Goal: Information Seeking & Learning: Learn about a topic

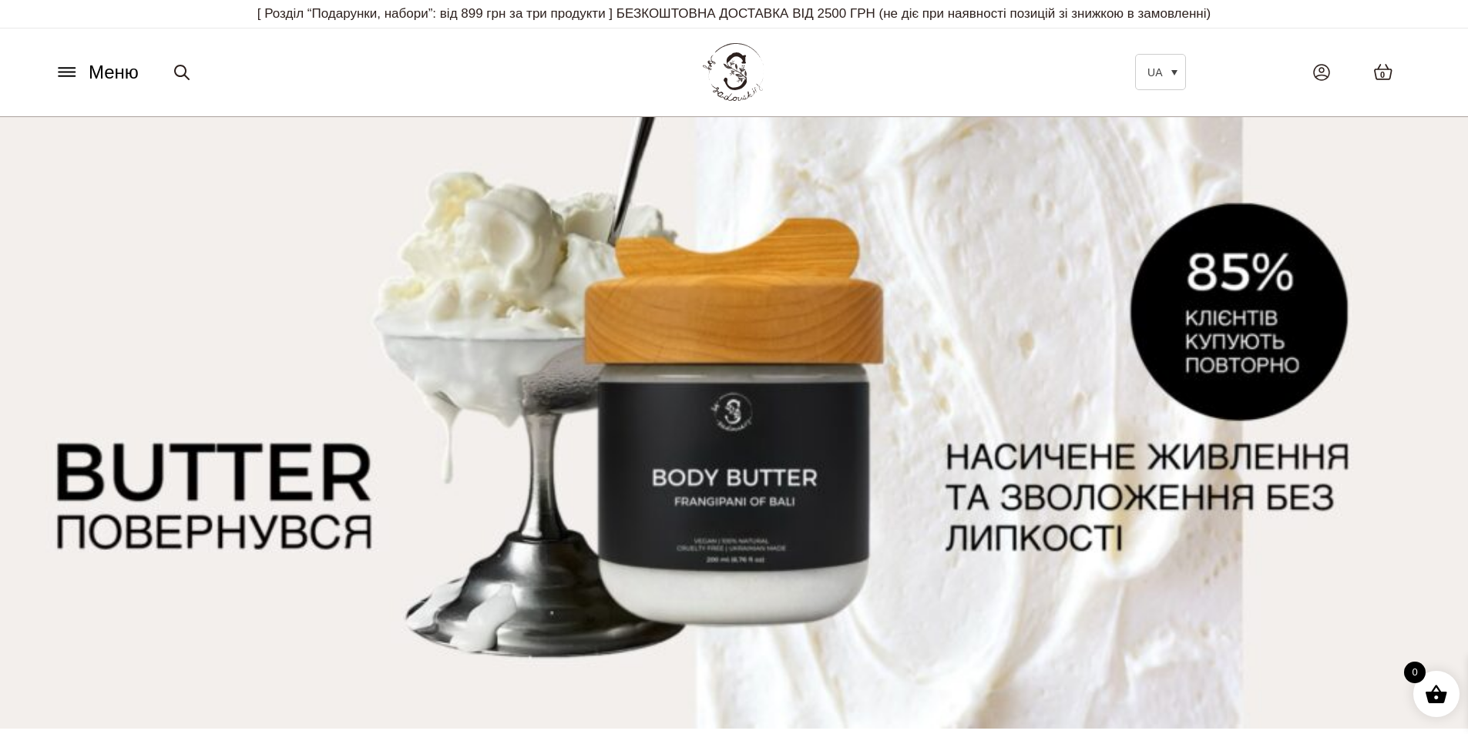
click at [659, 492] on img at bounding box center [734, 423] width 1468 height 612
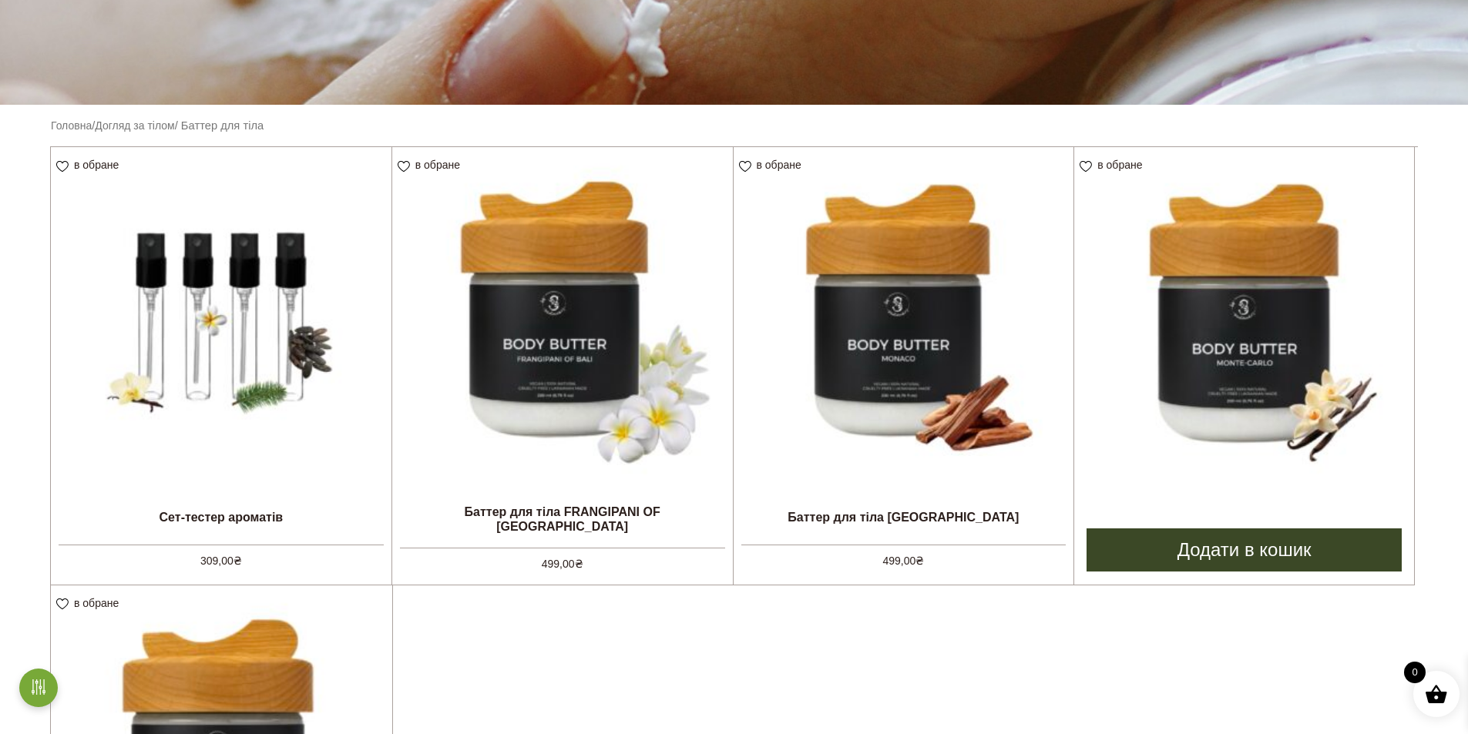
scroll to position [385, 0]
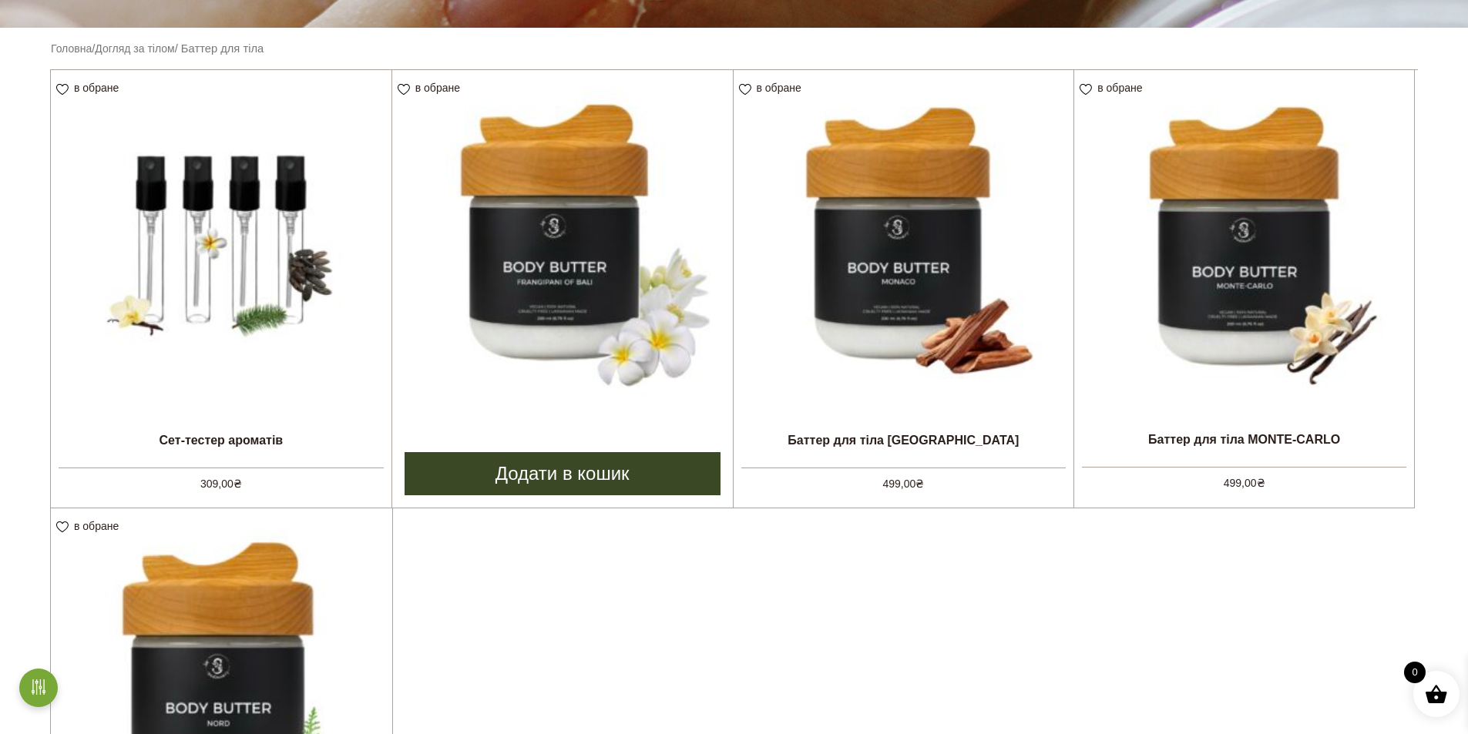
click at [537, 229] on img at bounding box center [562, 240] width 341 height 341
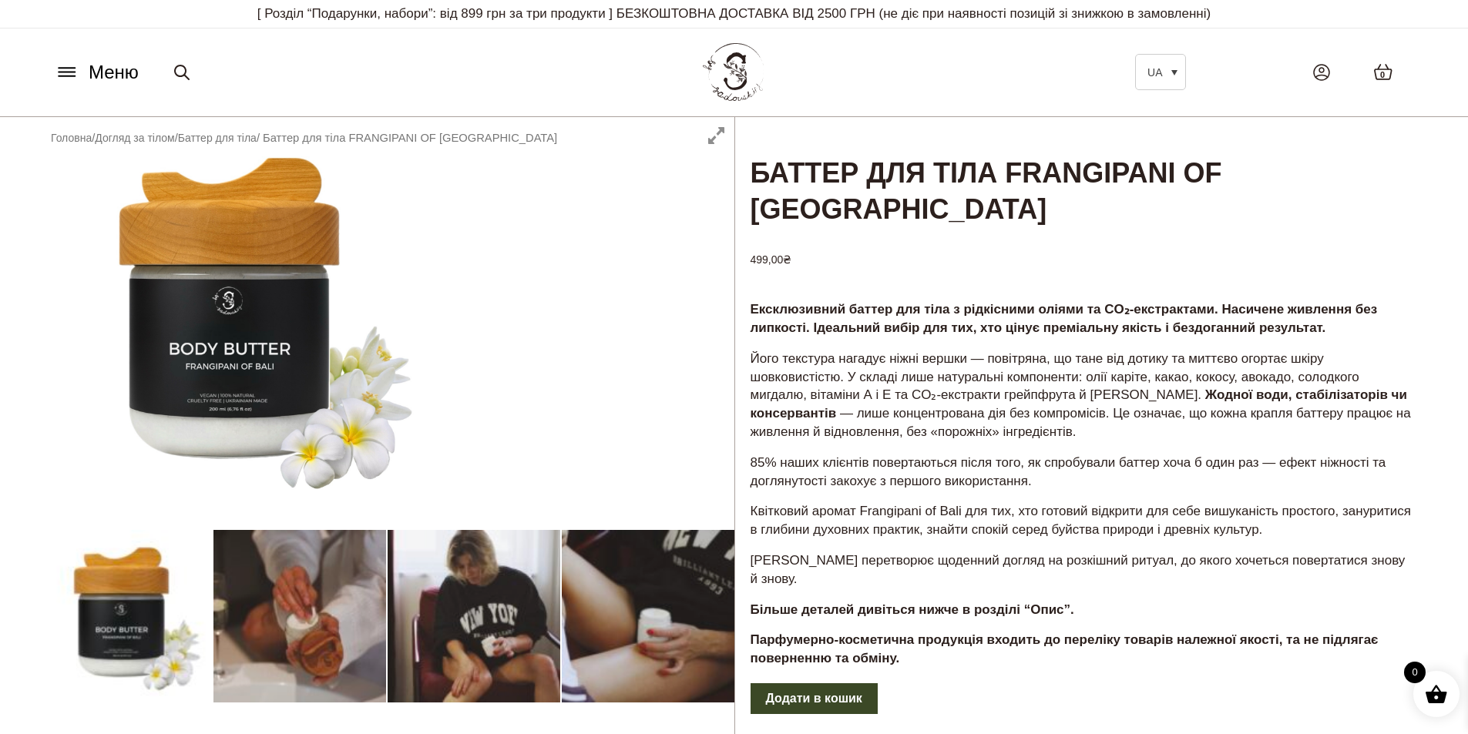
scroll to position [77, 0]
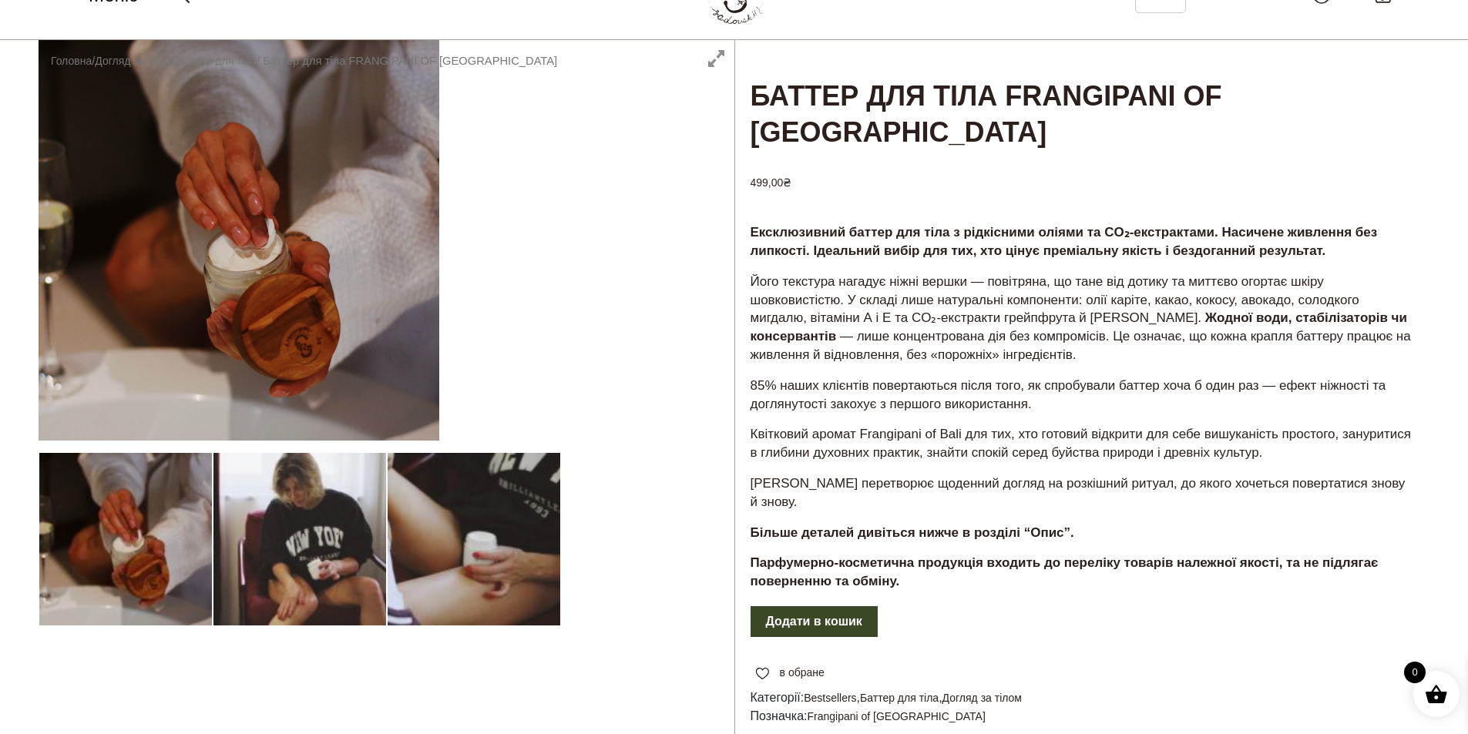
click at [447, 541] on div at bounding box center [387, 485] width 696 height 891
click at [502, 547] on div at bounding box center [387, 485] width 696 height 891
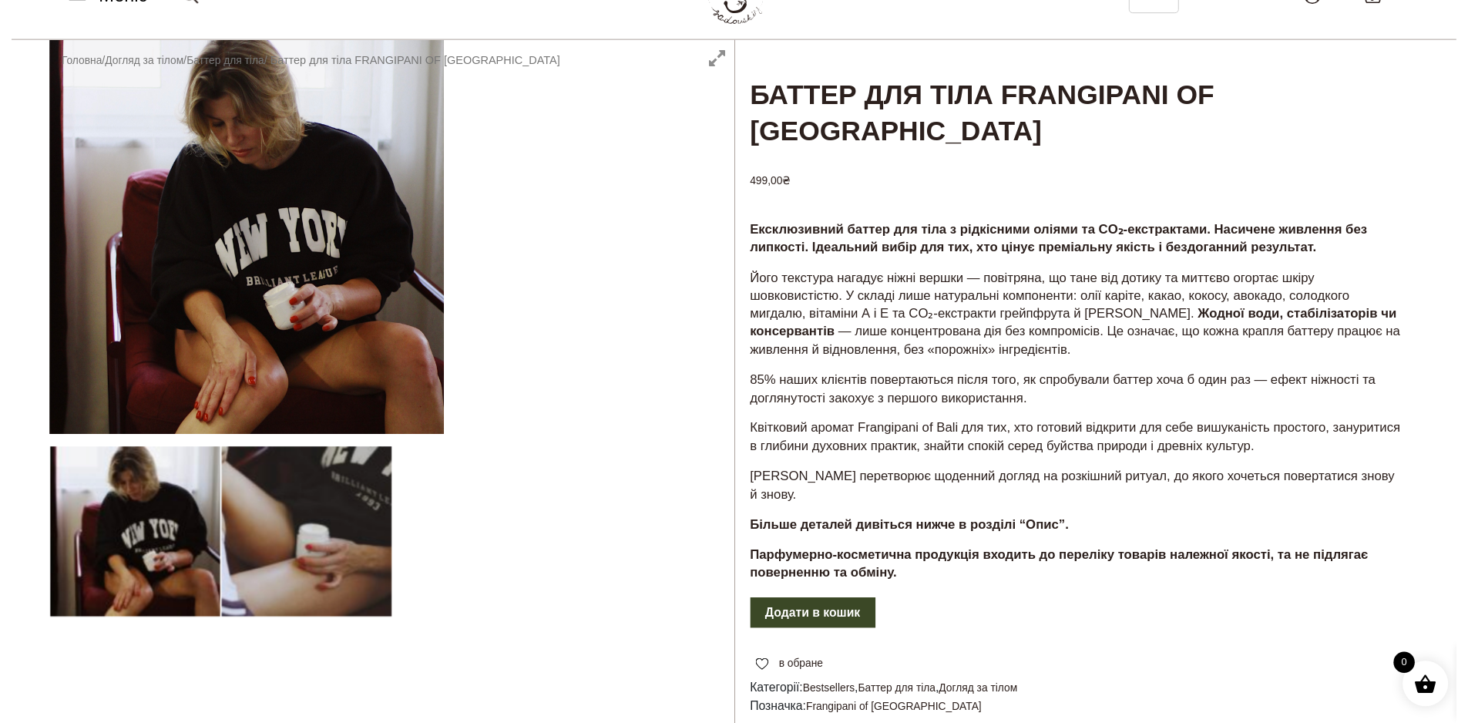
scroll to position [0, 0]
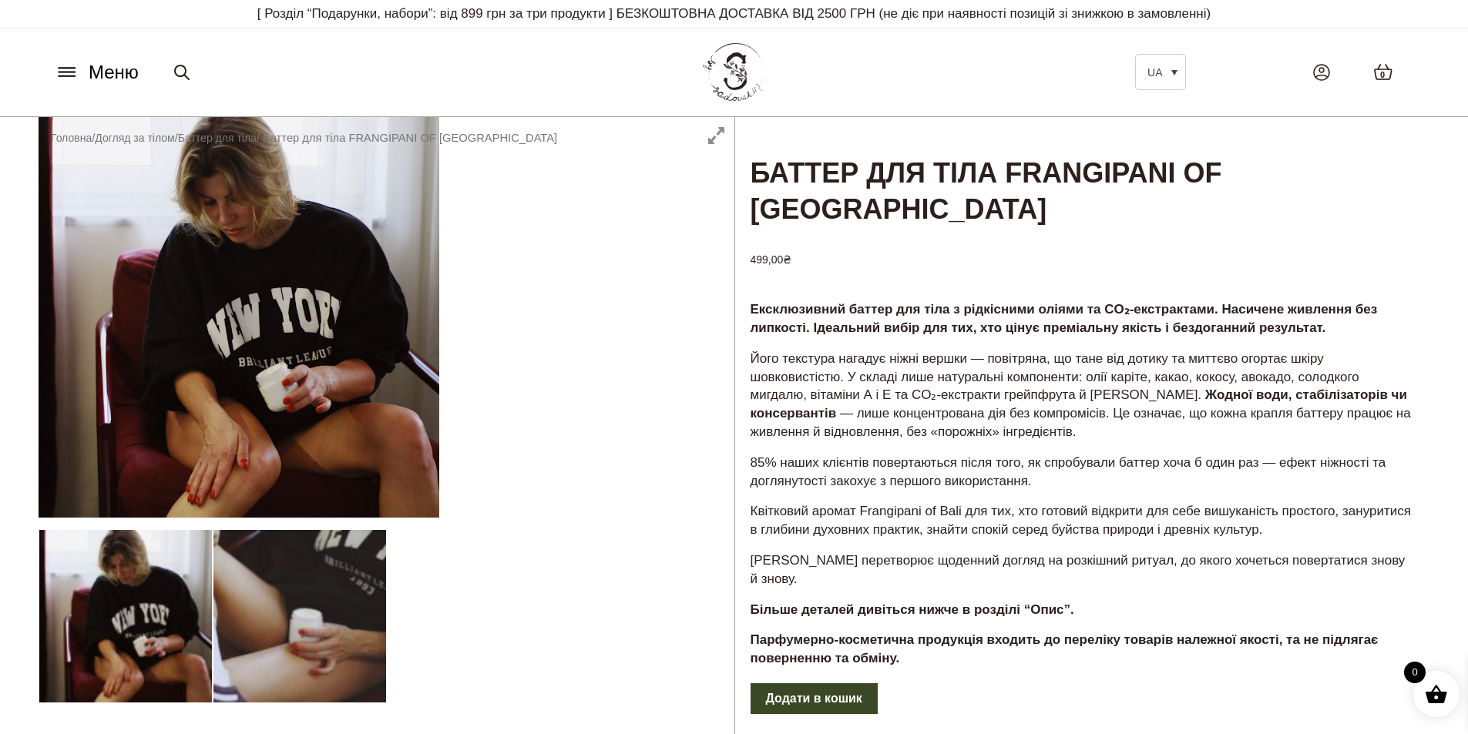
click at [59, 65] on icon at bounding box center [67, 72] width 25 height 16
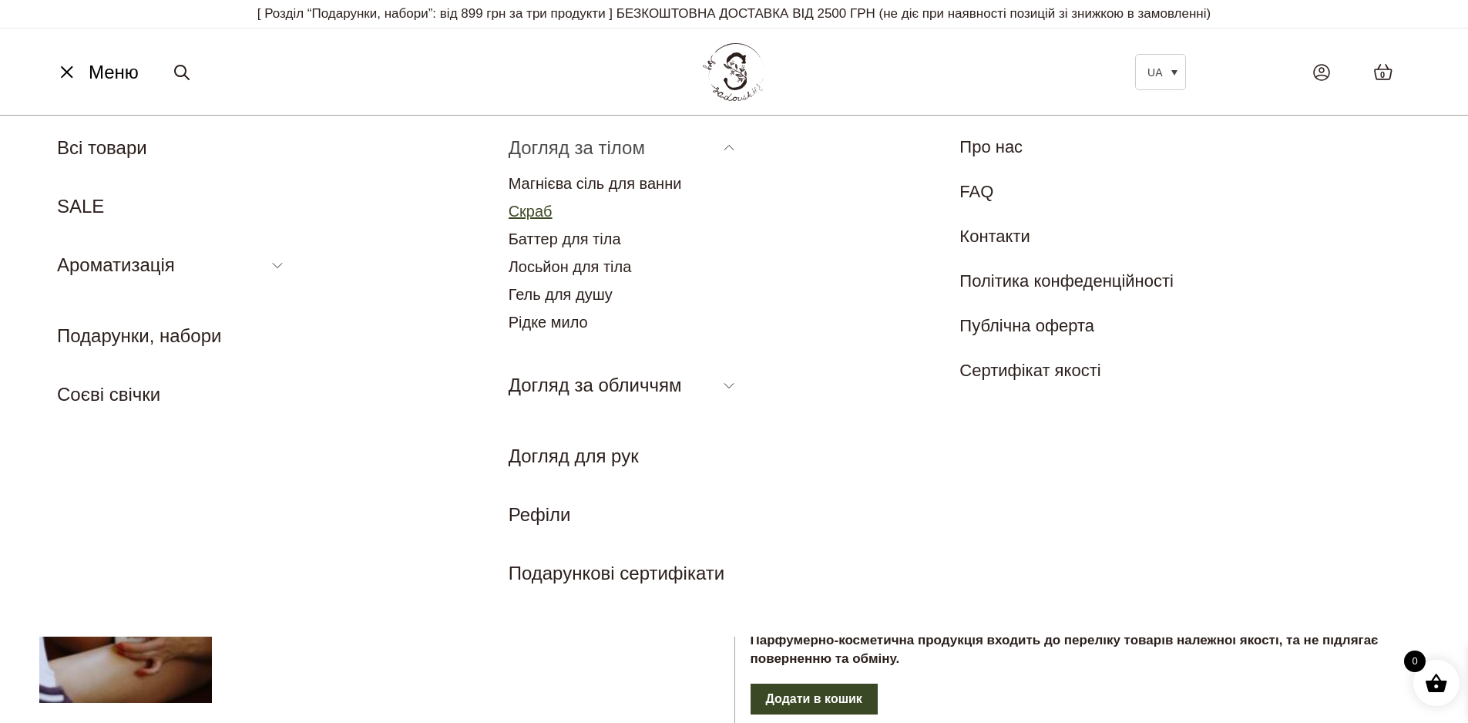
click at [538, 212] on link "Скраб" at bounding box center [531, 211] width 44 height 17
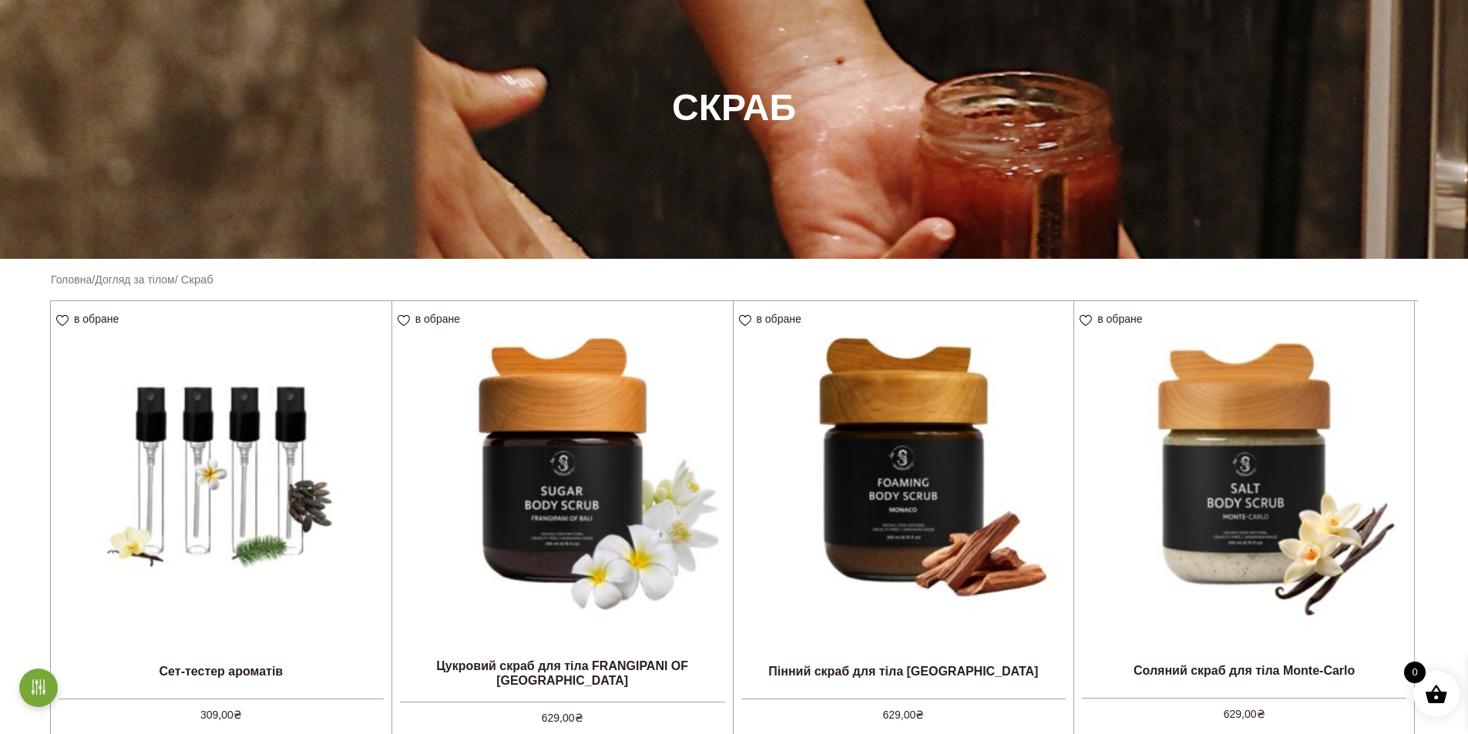
scroll to position [308, 0]
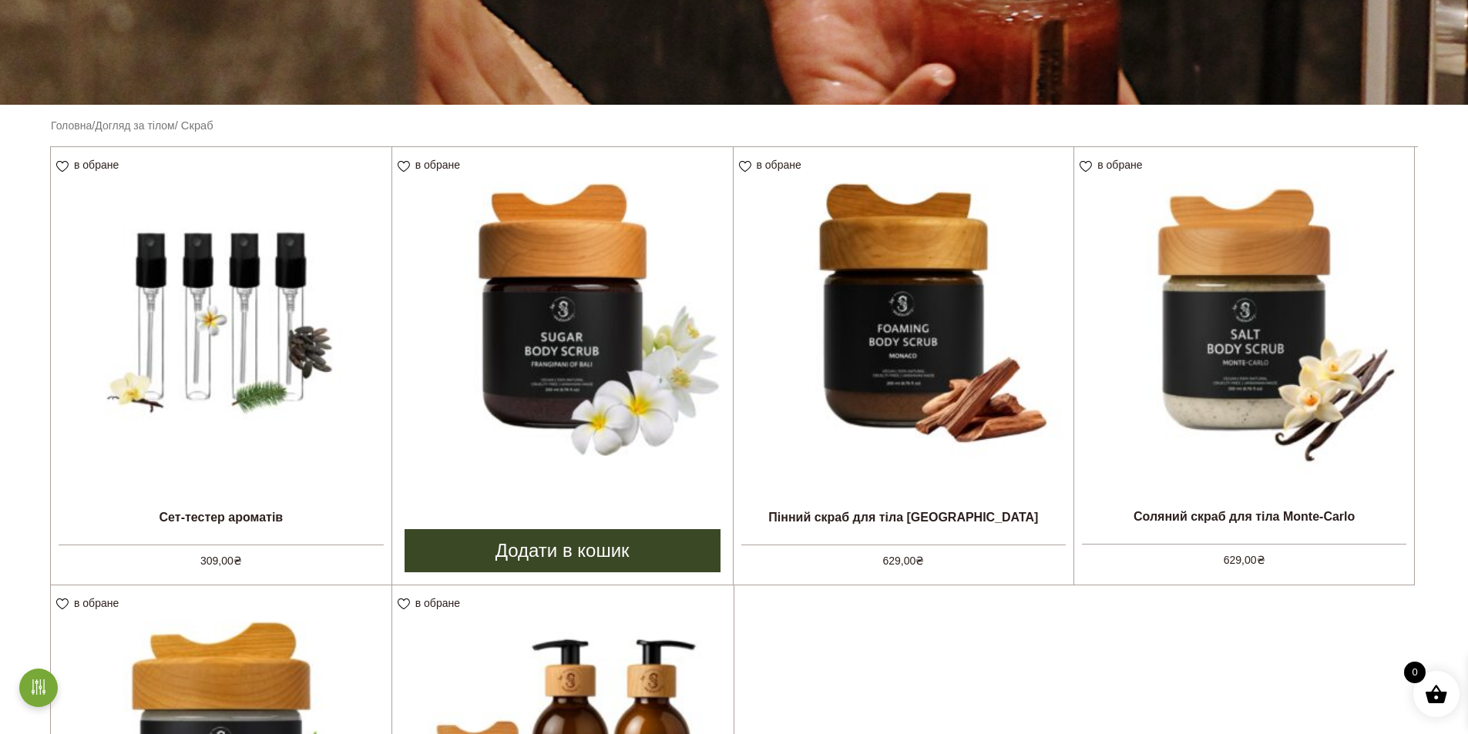
click at [569, 329] on img at bounding box center [562, 317] width 341 height 341
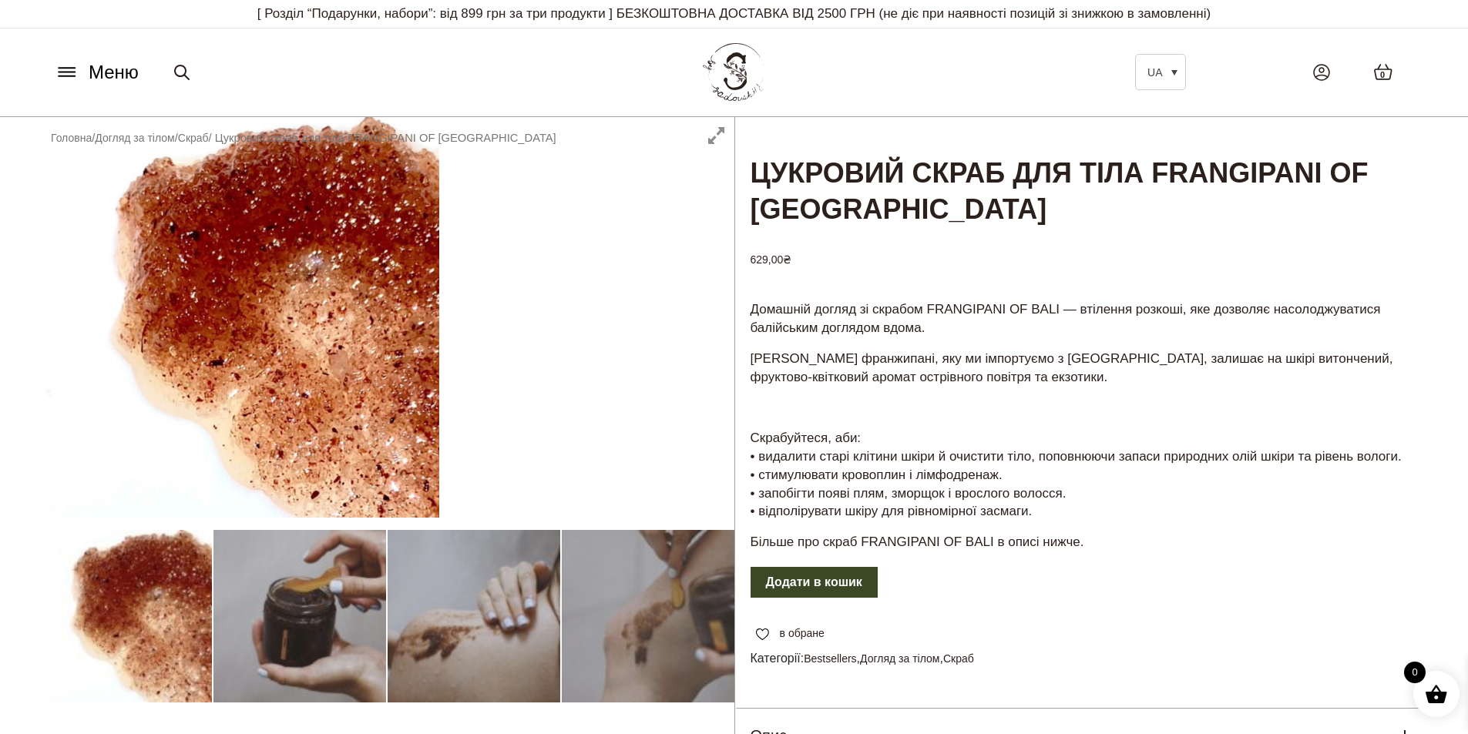
scroll to position [308, 0]
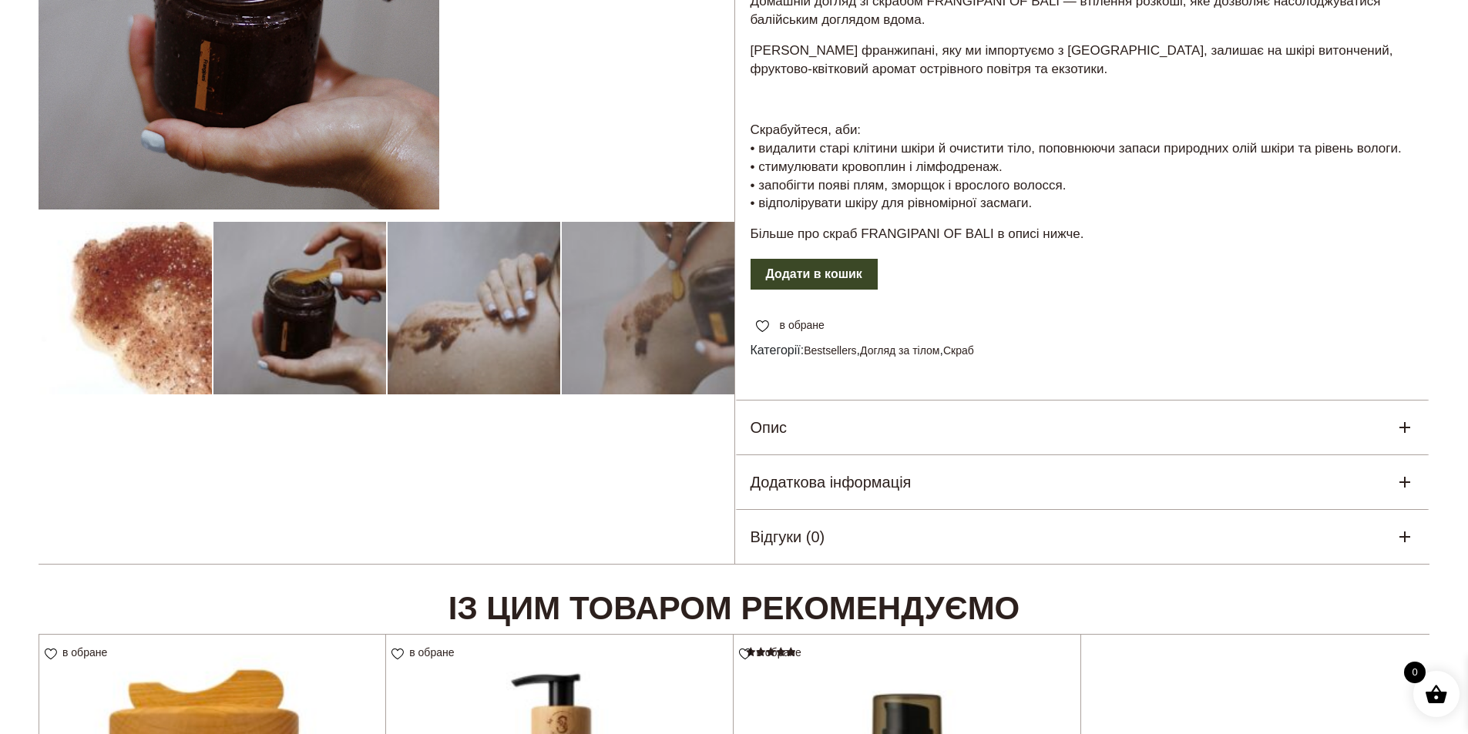
click at [1016, 427] on div "Опис" at bounding box center [1082, 428] width 695 height 54
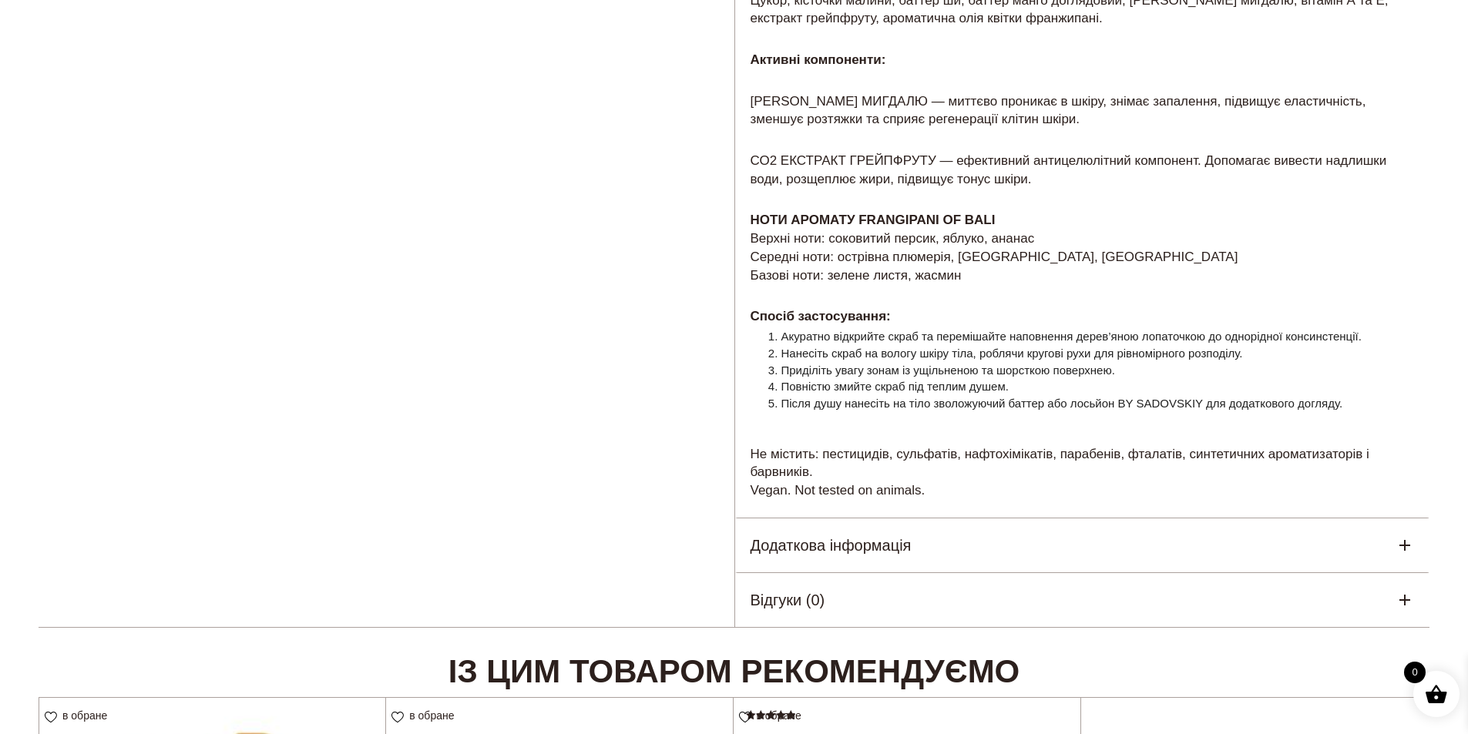
scroll to position [1156, 0]
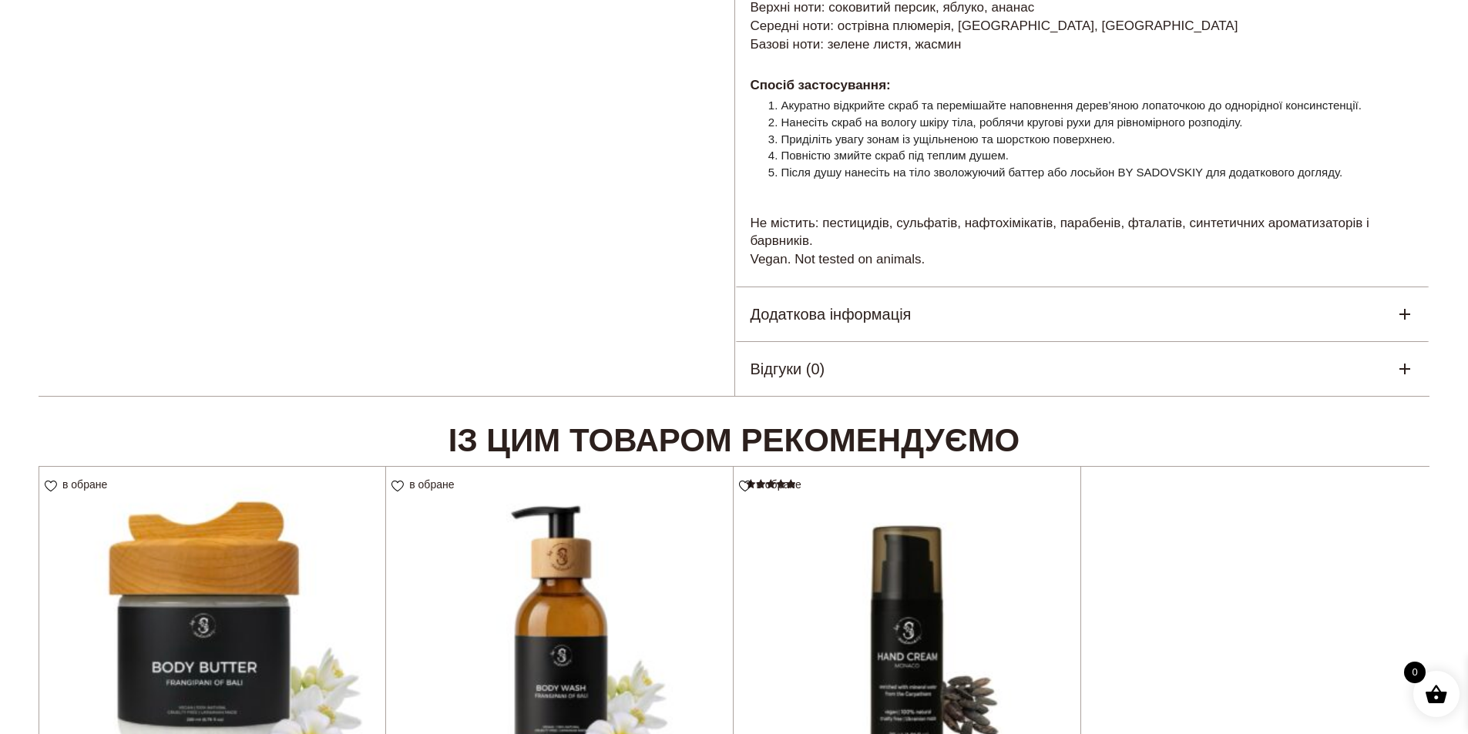
click at [957, 318] on div "Додаткова інформація" at bounding box center [1082, 314] width 695 height 54
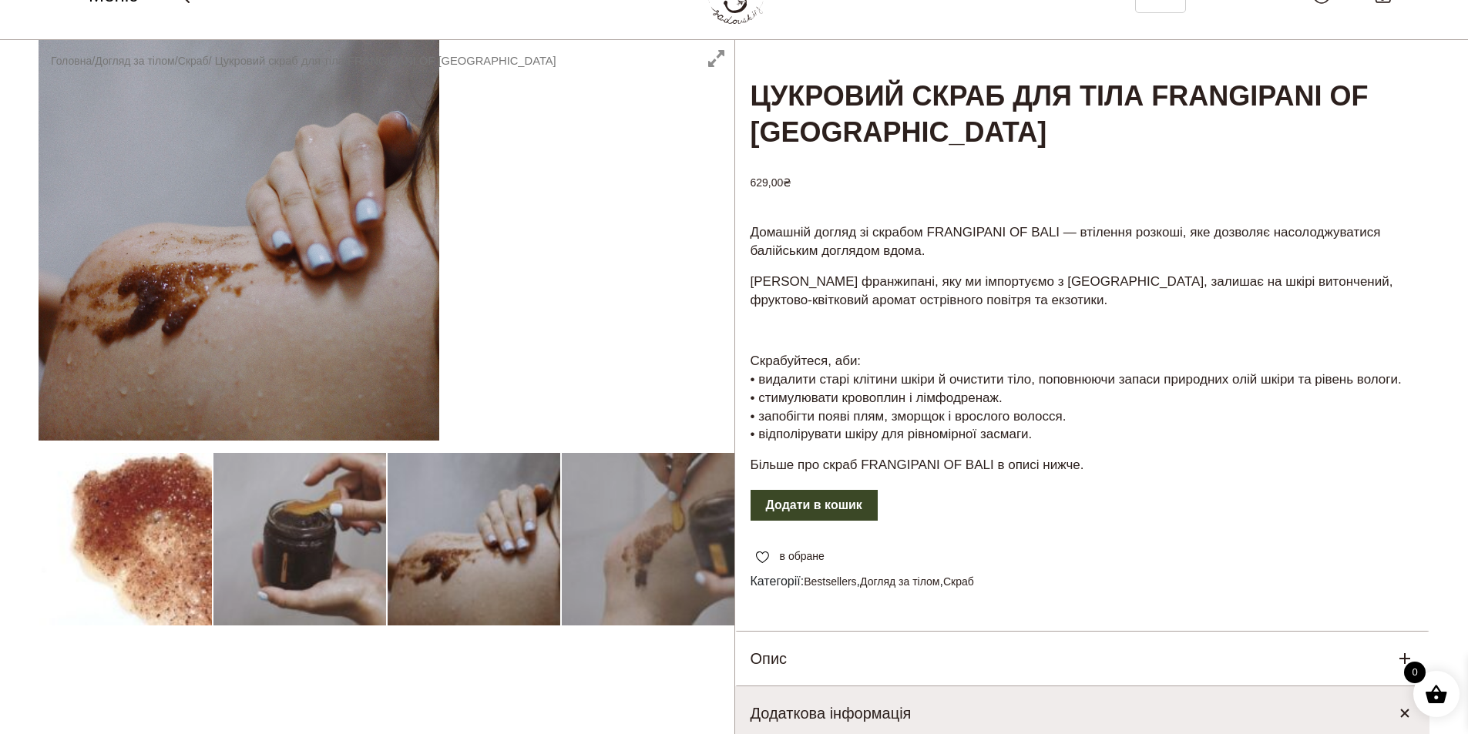
scroll to position [0, 0]
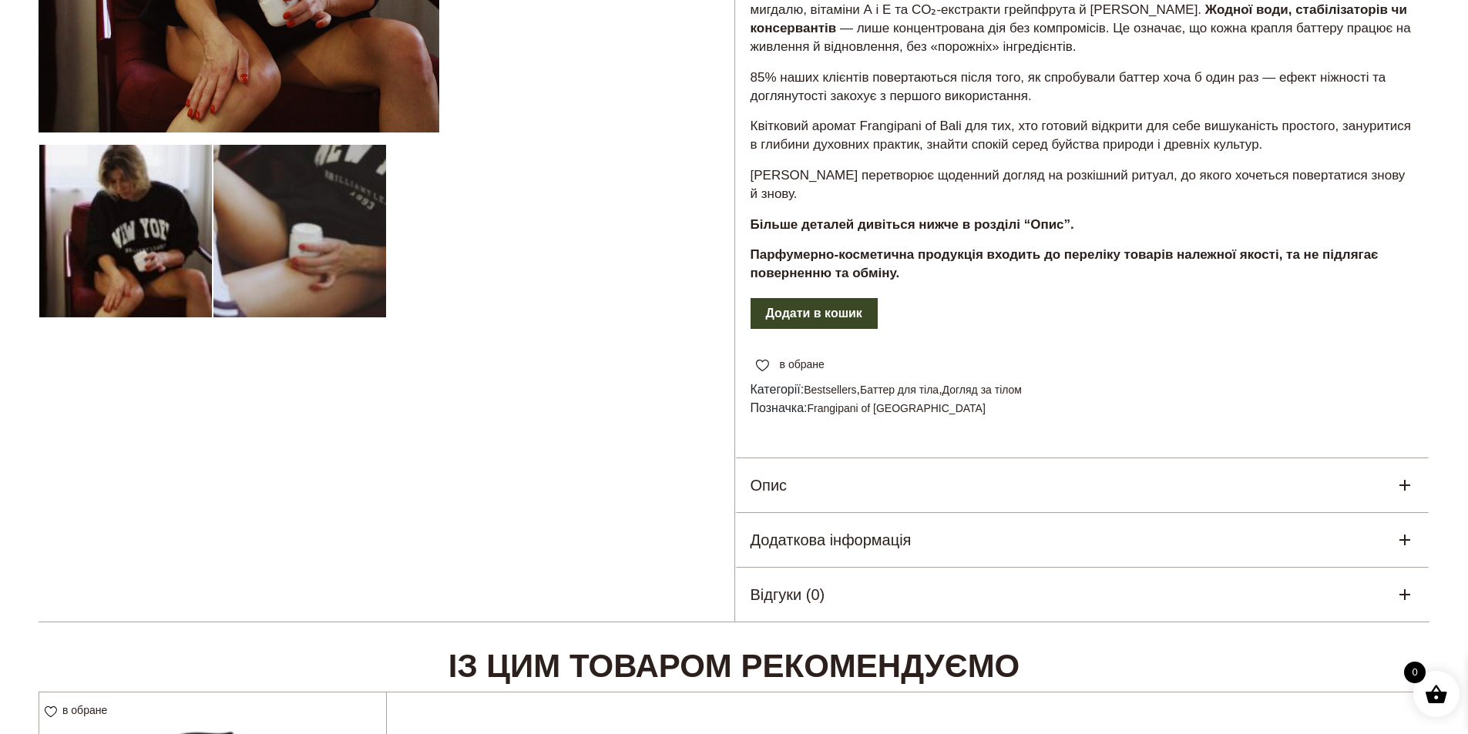
scroll to position [462, 0]
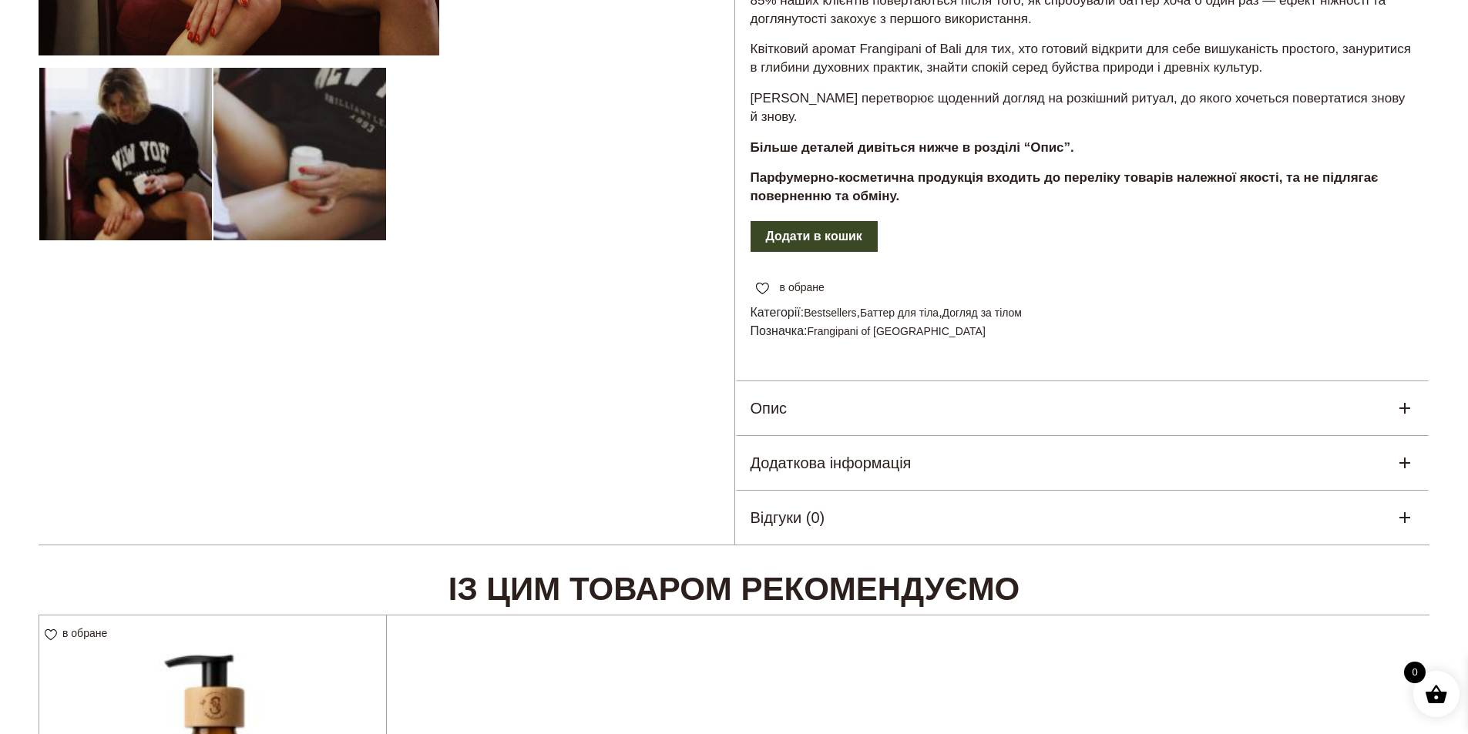
click at [840, 381] on div "Опис" at bounding box center [1082, 408] width 695 height 54
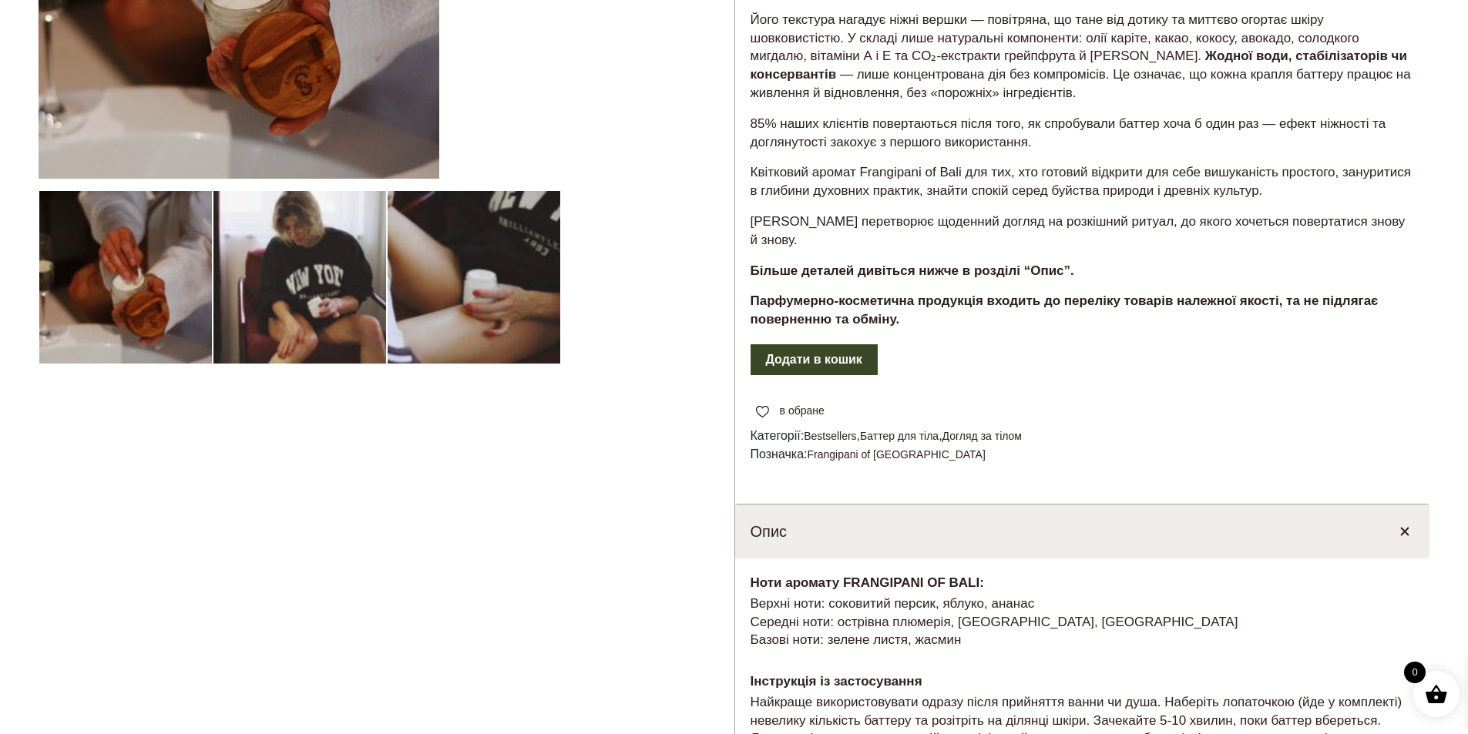
scroll to position [0, 0]
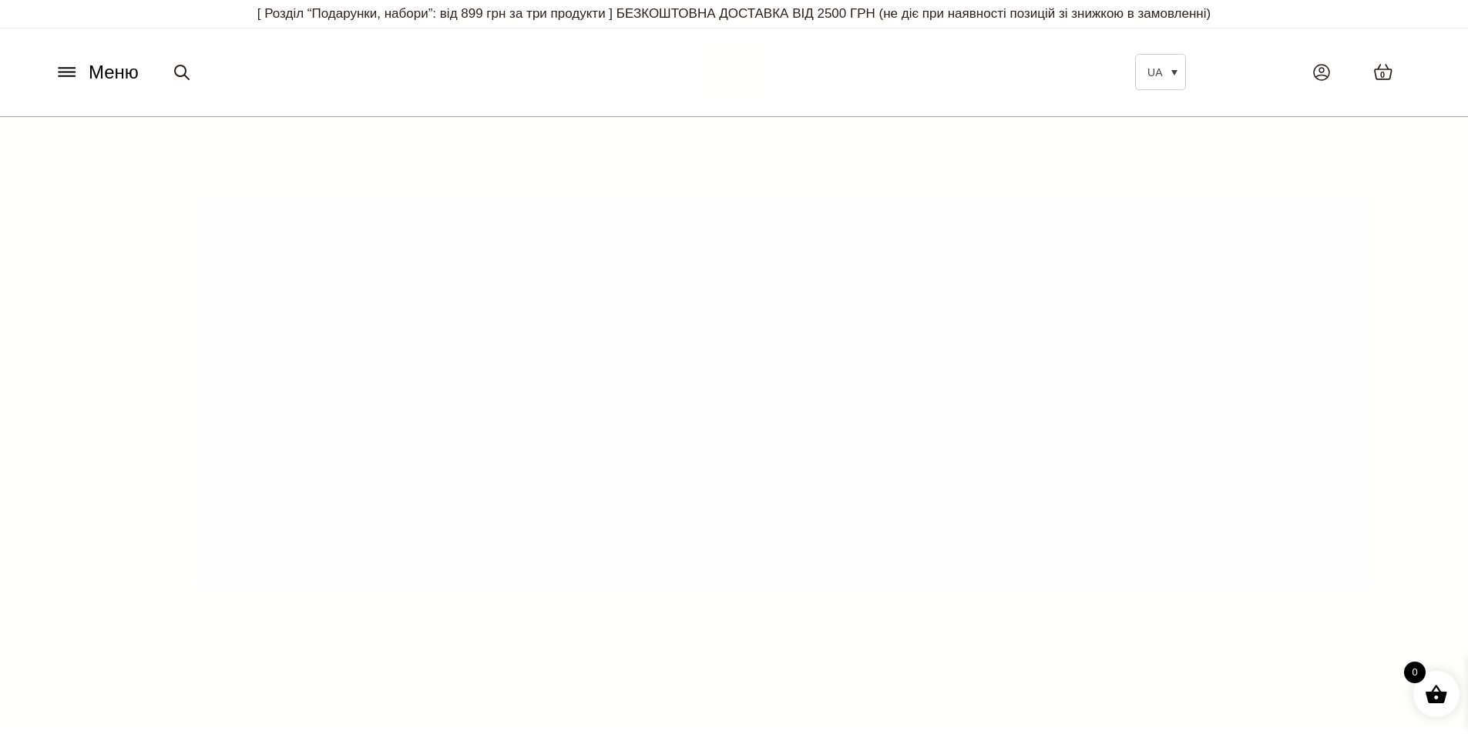
click at [349, 12] on p "[ Розділ “Подарунки, набори”: від 899 грн за три продукти ] БЕЗКОШТОВНА ДОСТАВК…" at bounding box center [734, 14] width 1368 height 28
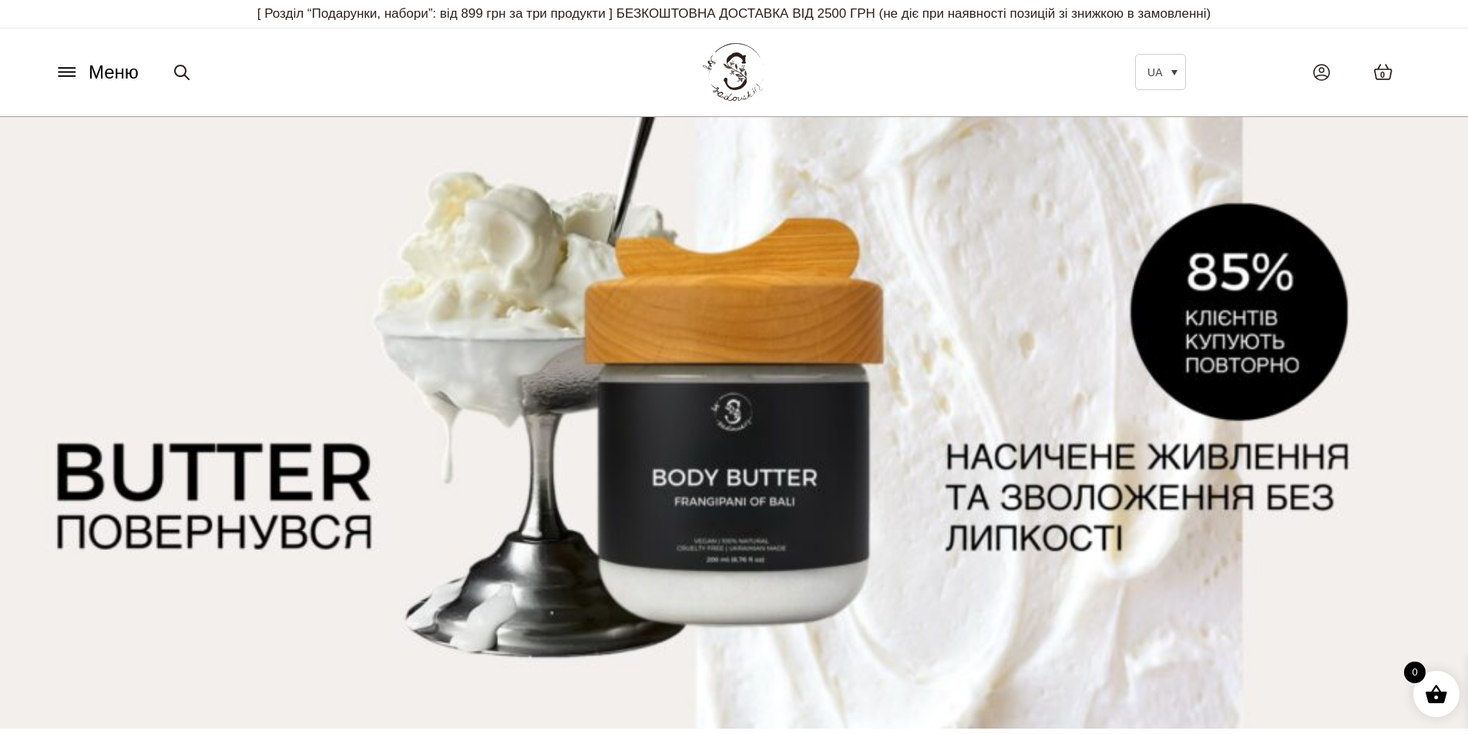
click at [76, 68] on icon at bounding box center [67, 72] width 25 height 16
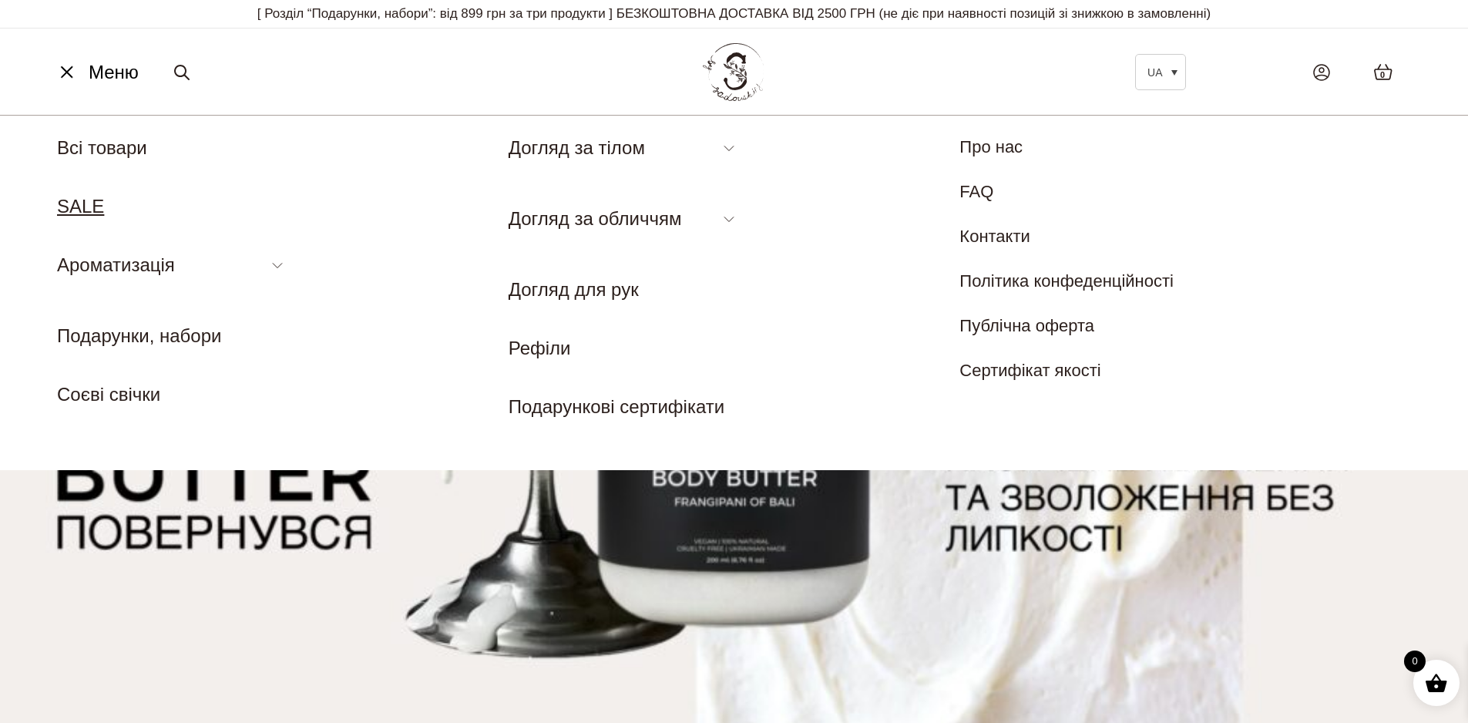
click at [90, 214] on link "SALE" at bounding box center [80, 206] width 47 height 21
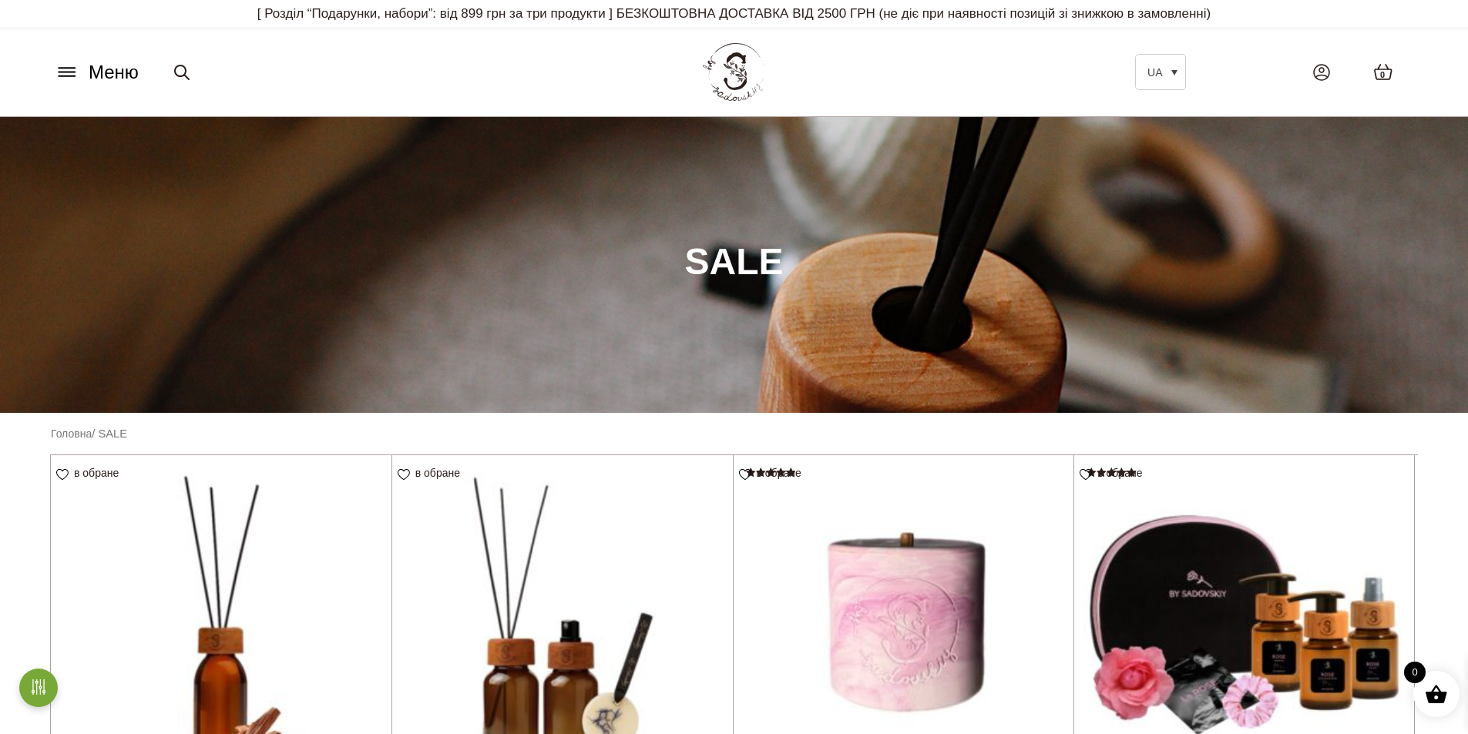
click at [72, 74] on icon at bounding box center [67, 72] width 25 height 16
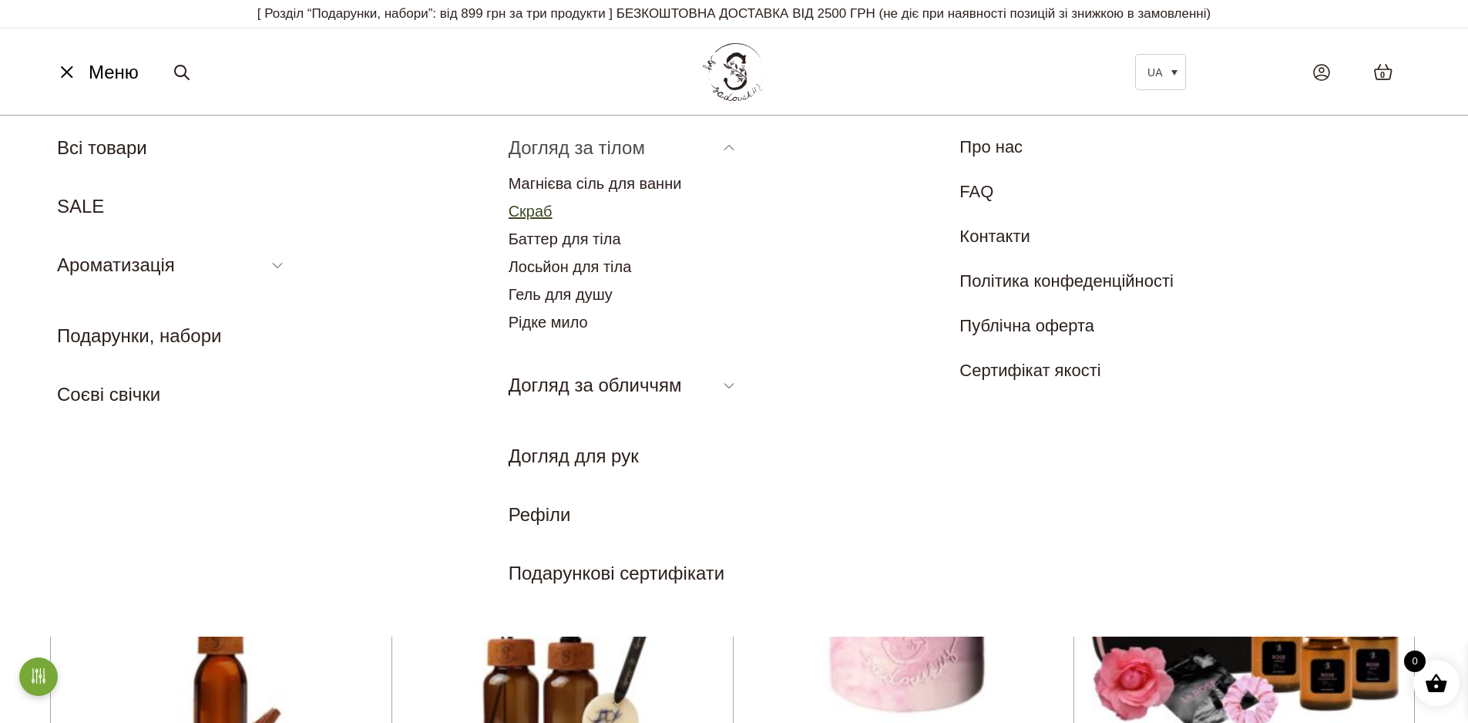
click at [540, 206] on link "Скраб" at bounding box center [531, 211] width 44 height 17
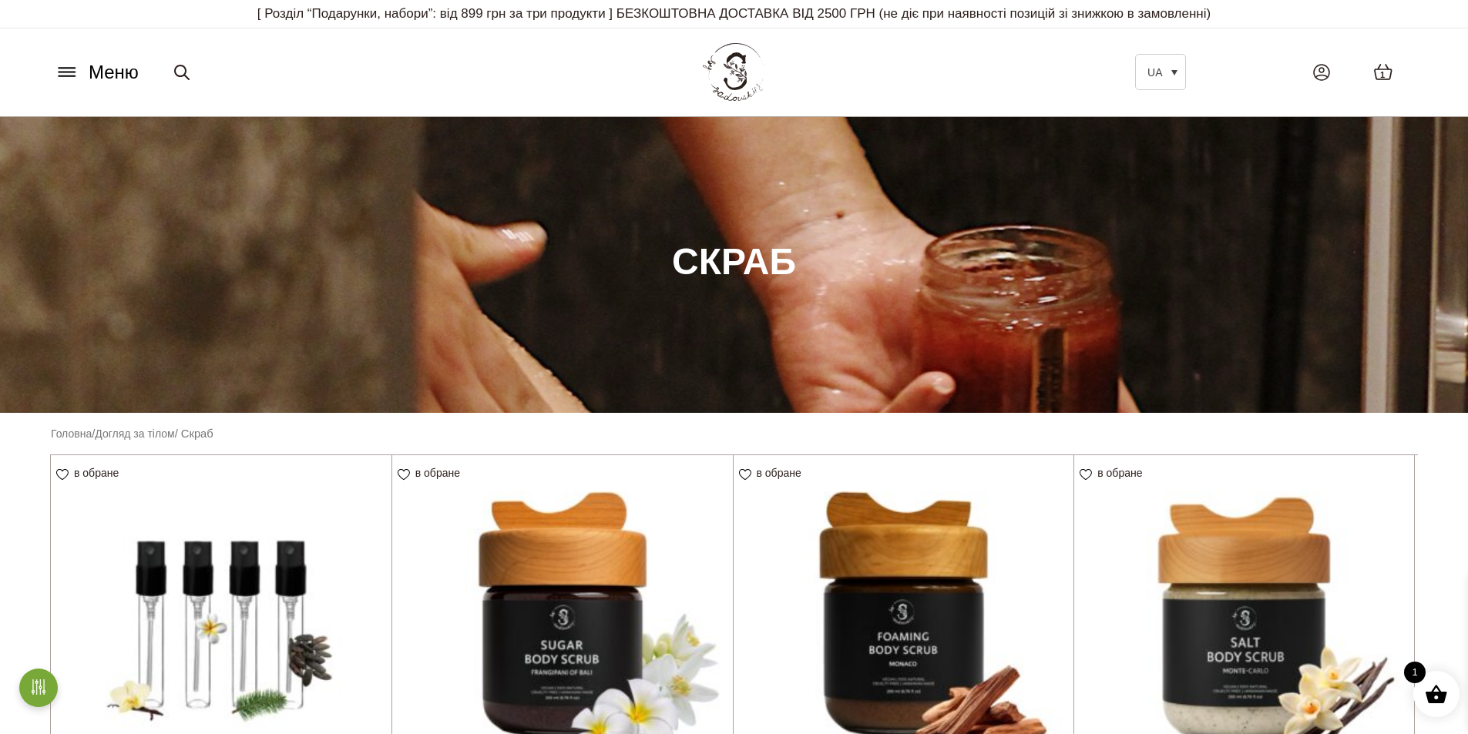
scroll to position [231, 0]
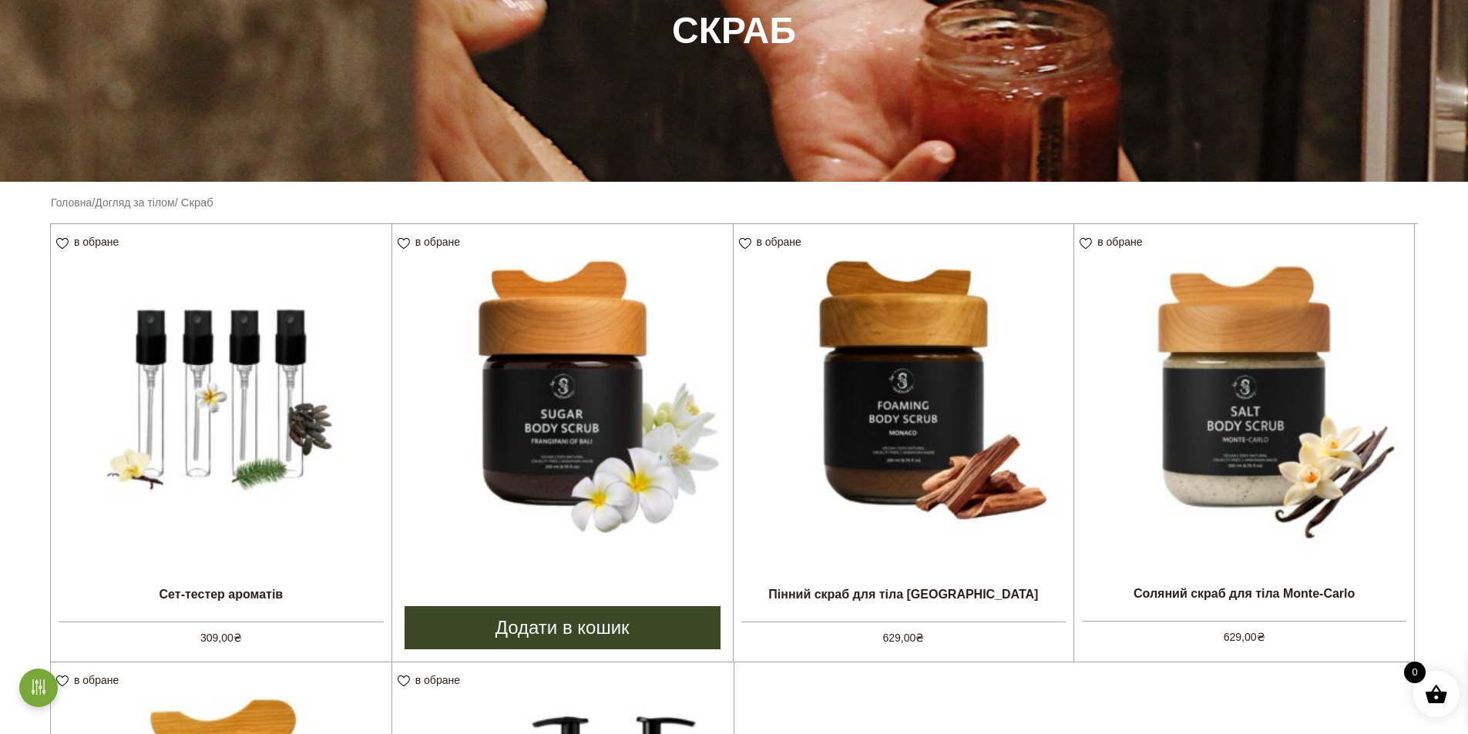
click at [625, 409] on img at bounding box center [562, 394] width 341 height 341
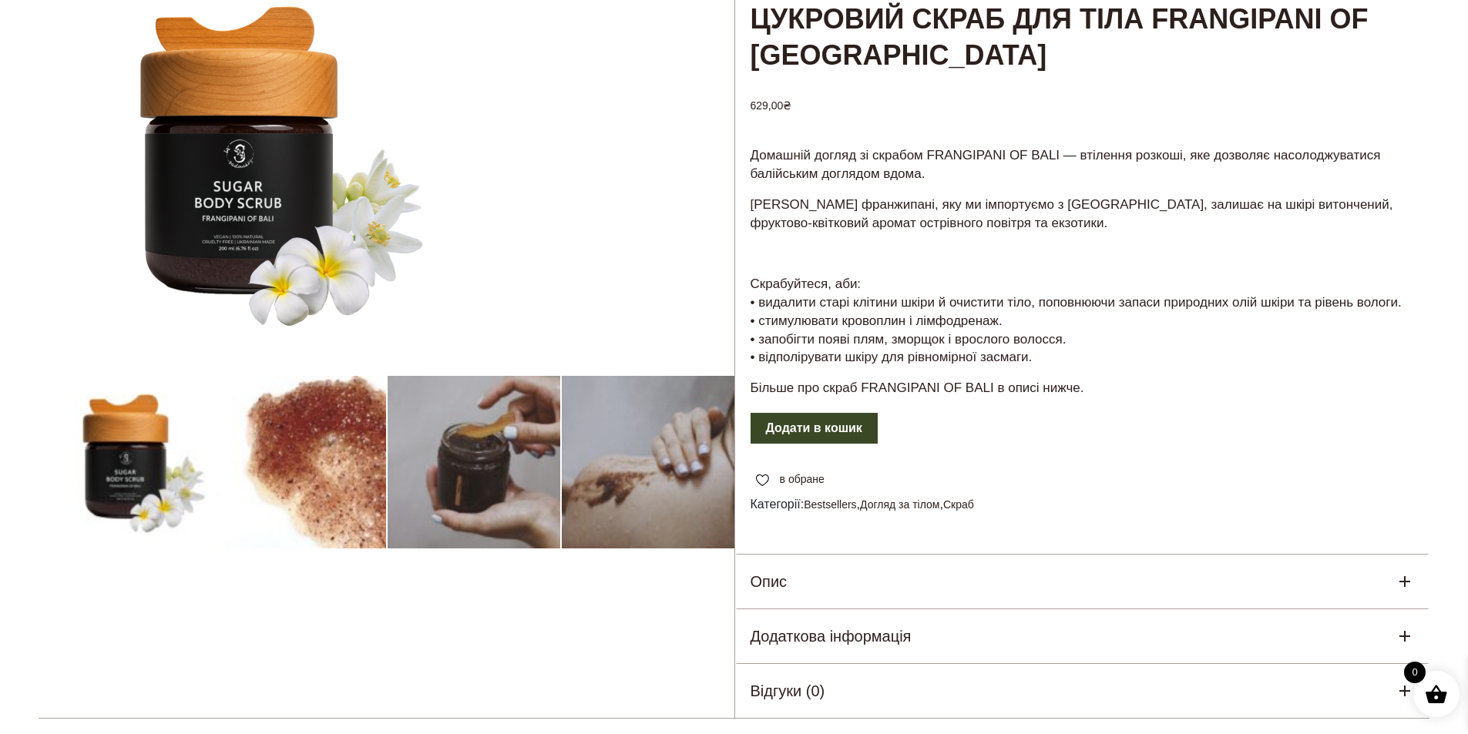
scroll to position [231, 0]
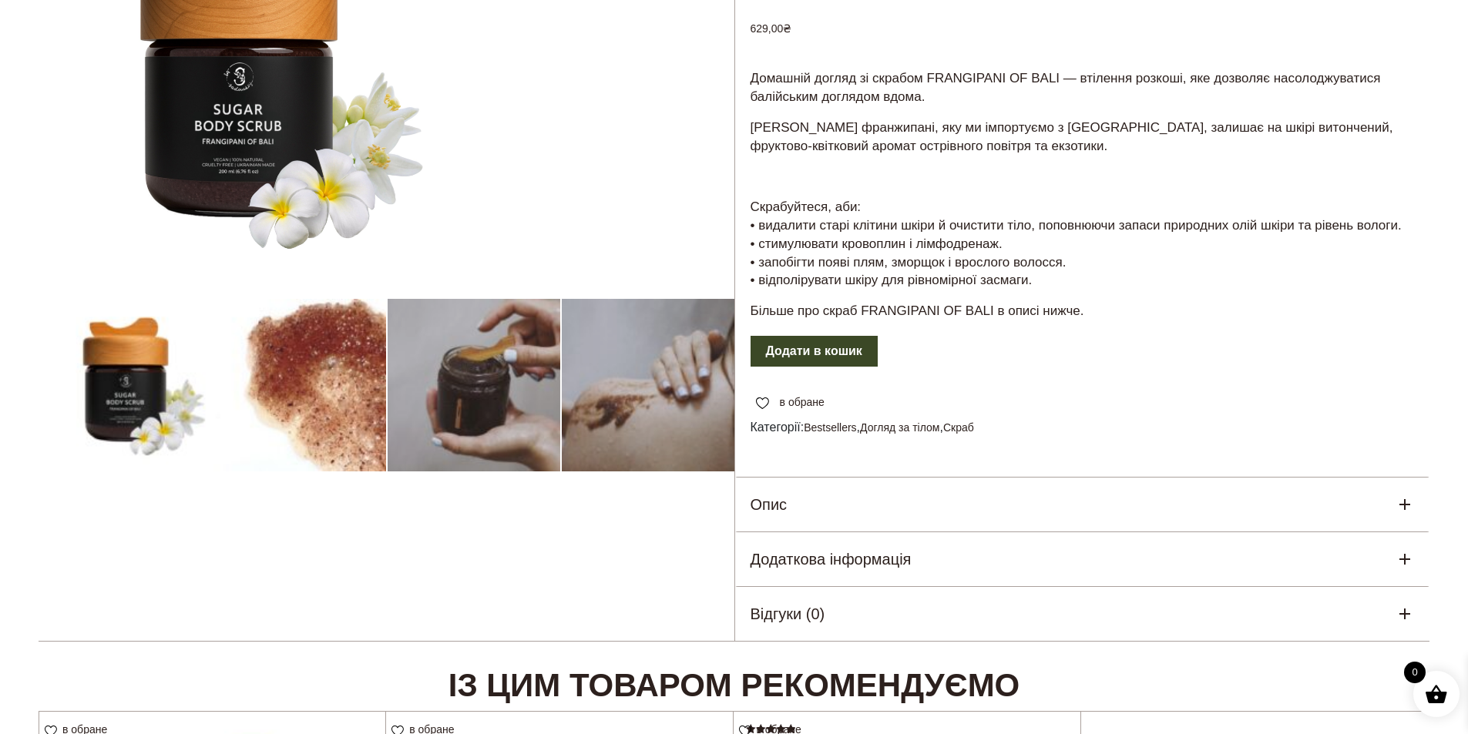
click at [939, 492] on div "Опис" at bounding box center [1082, 505] width 695 height 54
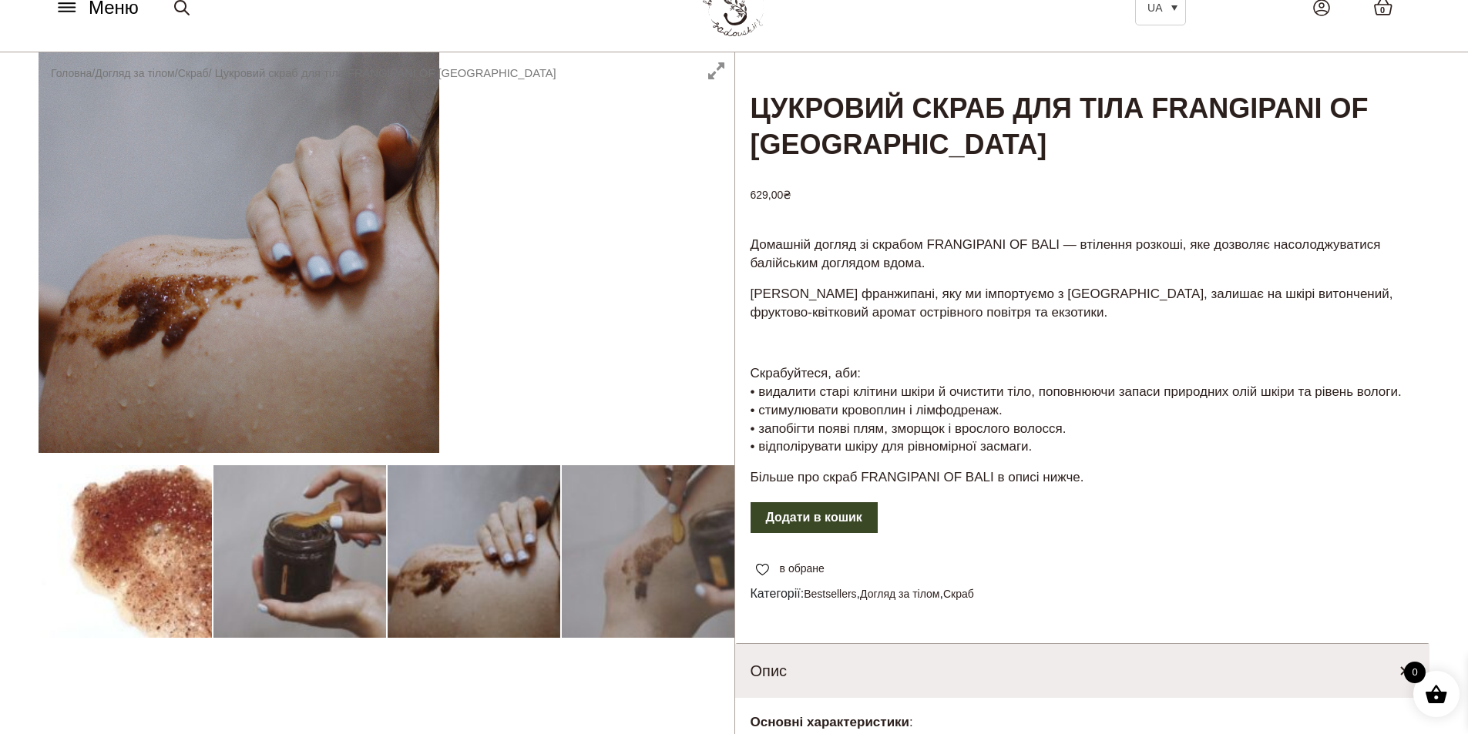
scroll to position [0, 0]
